Goal: Check status

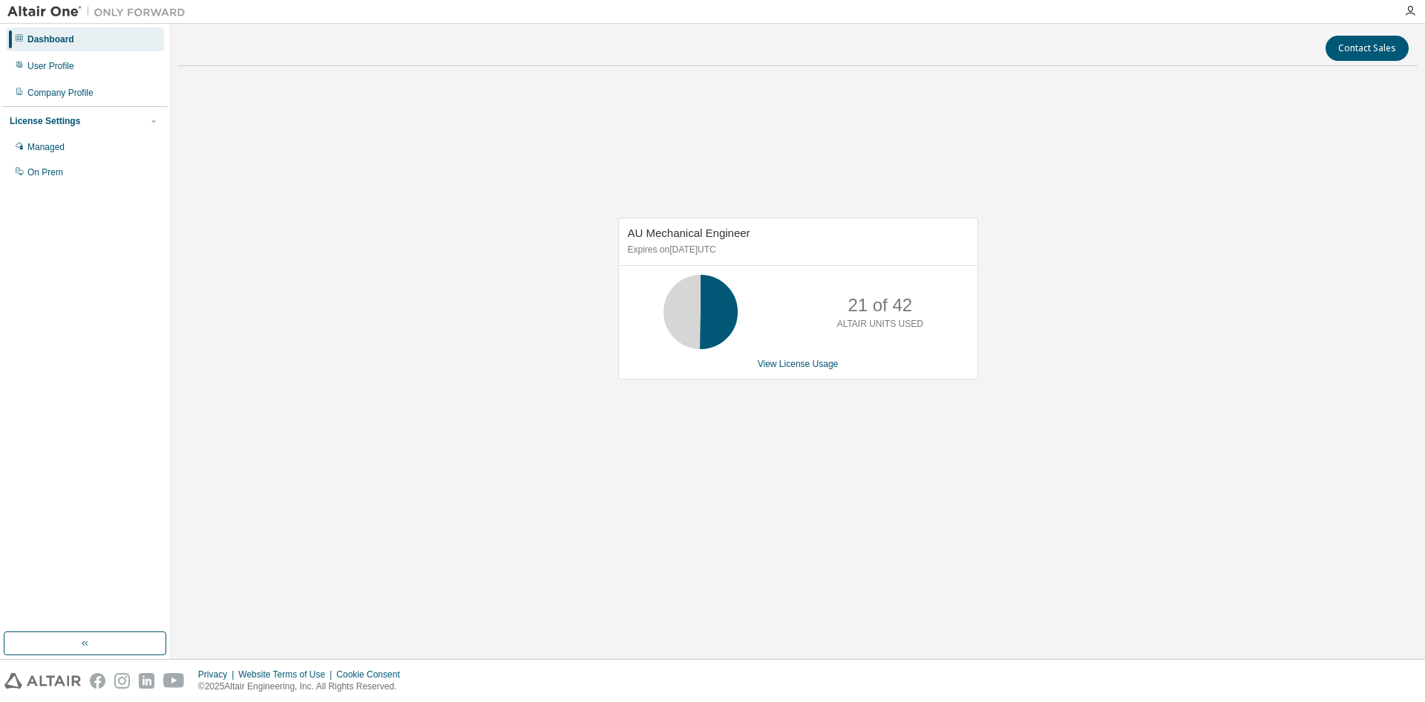
click at [315, 165] on div "AU Mechanical Engineer Expires on [DATE] UTC 21 of 42 ALTAIR UNITS USED View Li…" at bounding box center [798, 306] width 1240 height 456
